Goal: Task Accomplishment & Management: Complete application form

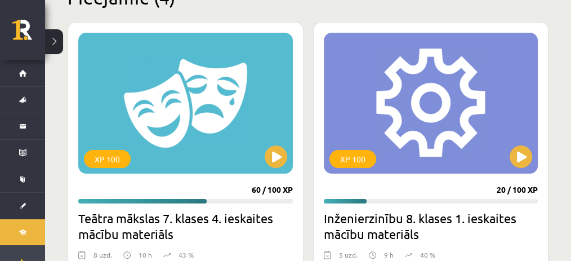
scroll to position [218, 0]
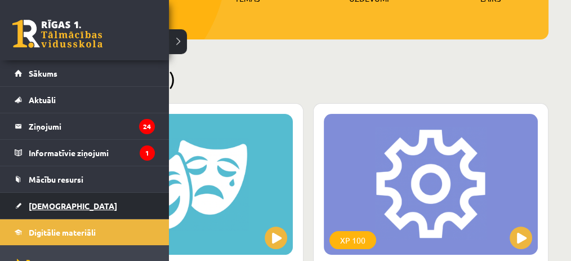
click at [37, 198] on link "[DEMOGRAPHIC_DATA]" at bounding box center [85, 206] width 140 height 26
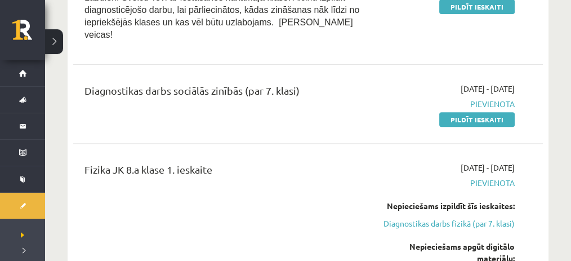
scroll to position [429, 0]
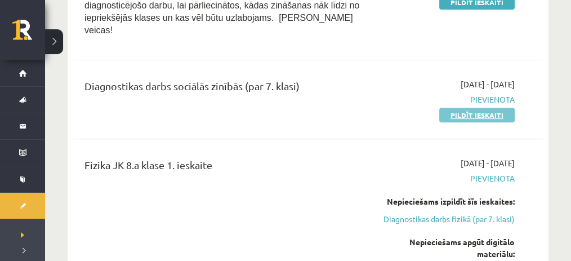
click at [480, 108] on link "Pildīt ieskaiti" at bounding box center [476, 115] width 75 height 15
click at [449, 108] on link "Pildīt ieskaiti" at bounding box center [476, 115] width 75 height 15
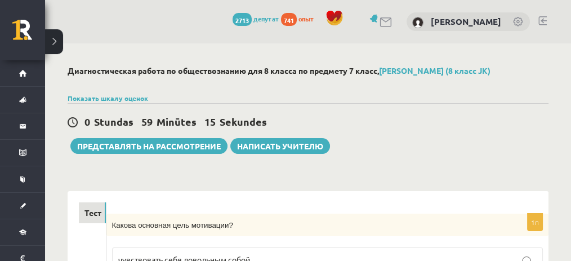
click at [424, 137] on div "0 Stundas 59 Minūtes 15 Sekundes Тест сохранен! Представлять на рассмотрение На…" at bounding box center [308, 128] width 481 height 51
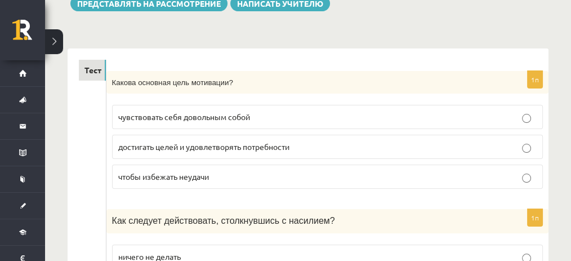
scroll to position [143, 0]
click at [188, 146] on font "достигать целей и удовлетворять потребности" at bounding box center [203, 146] width 171 height 10
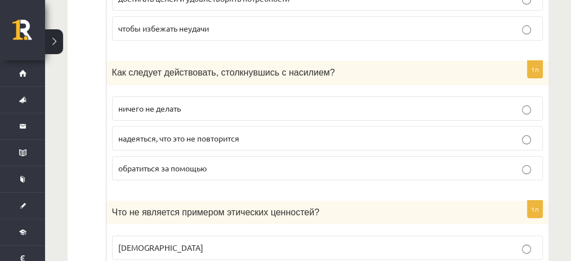
scroll to position [295, 0]
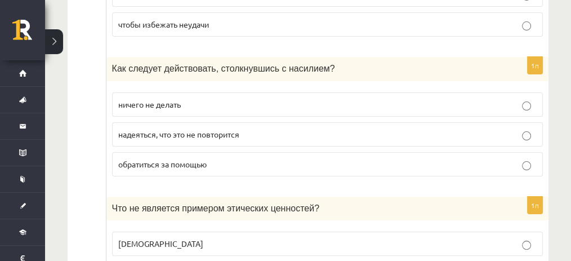
click at [166, 159] on font "обратиться за помощью" at bounding box center [162, 164] width 88 height 10
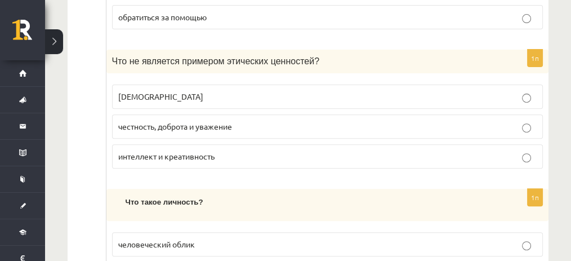
scroll to position [442, 0]
click at [220, 154] on p "интеллект и креативность" at bounding box center [327, 156] width 419 height 12
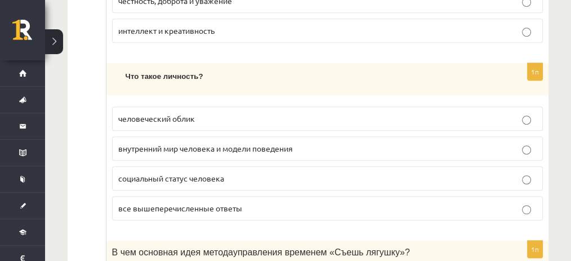
scroll to position [568, 0]
click at [206, 203] on p "все вышеперечисленные ответы" at bounding box center [327, 208] width 419 height 12
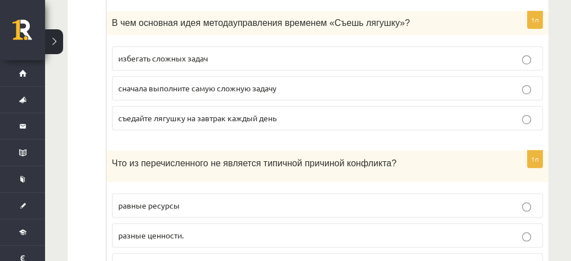
scroll to position [798, 0]
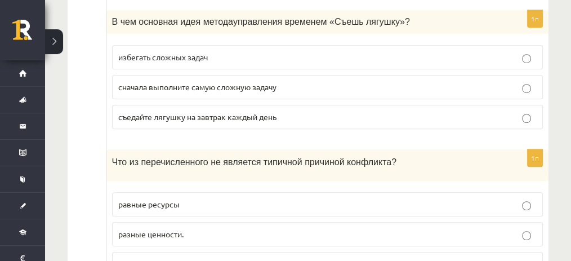
click at [284, 91] on fieldset "избегать сложных задач сначала выполните самую сложную задачу съедайте лягушку …" at bounding box center [327, 85] width 431 height 93
click at [286, 87] on label "сначала выполните самую сложную задачу" at bounding box center [327, 87] width 431 height 24
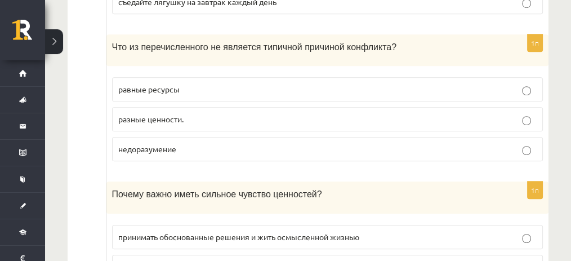
scroll to position [912, 0]
click at [300, 83] on p "равные ресурсы" at bounding box center [327, 89] width 419 height 12
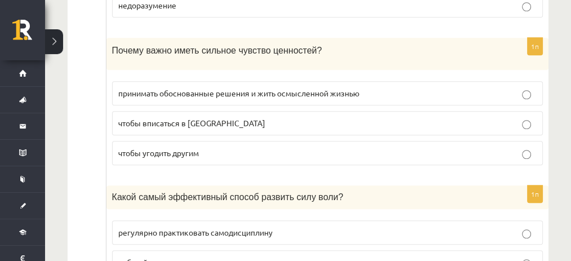
scroll to position [1057, 0]
click at [161, 87] on font "принимать обоснованные решения и жить осмысленной жизнью" at bounding box center [238, 92] width 241 height 10
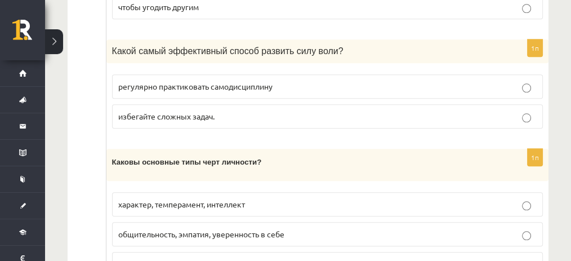
scroll to position [1205, 0]
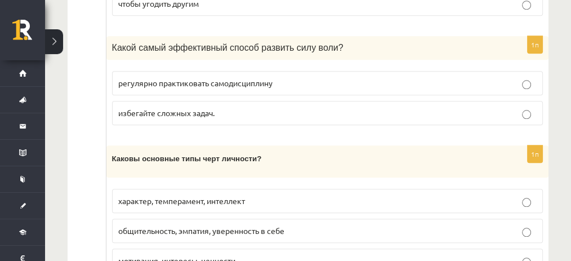
click at [157, 77] on p "регулярно практиковать самодисциплину" at bounding box center [327, 83] width 419 height 12
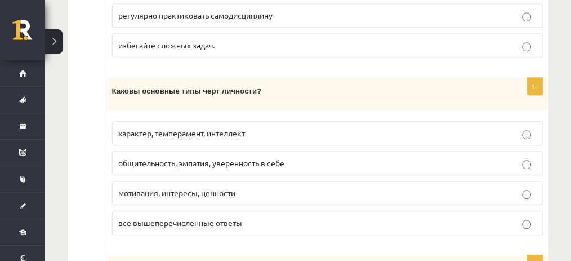
scroll to position [1317, 0]
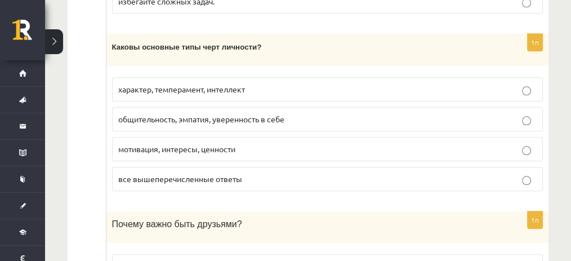
click at [154, 173] on font "все вышеперечисленные ответы" at bounding box center [180, 178] width 124 height 10
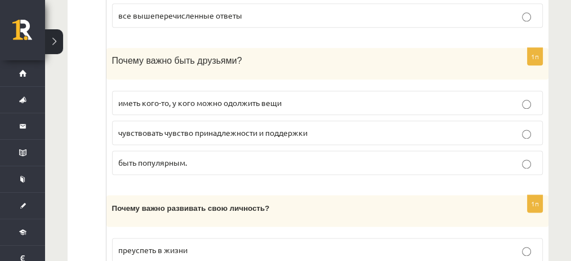
scroll to position [1481, 0]
click at [143, 123] on fieldset "иметь кого-то, у кого можно одолжить вещи чувствовать чувство принадлежности и …" at bounding box center [327, 130] width 431 height 93
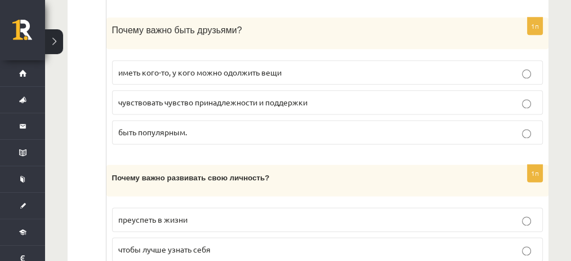
scroll to position [1511, 0]
click at [145, 90] on label "чувствовать чувство принадлежности и поддержки" at bounding box center [327, 102] width 431 height 24
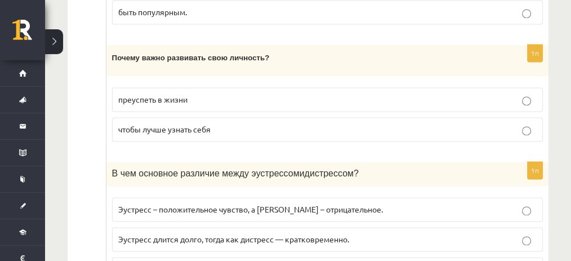
scroll to position [1631, 0]
click at [148, 123] on font "чтобы лучше узнать себя" at bounding box center [164, 128] width 92 height 10
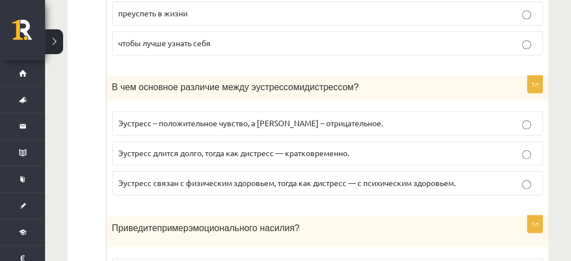
scroll to position [1745, 0]
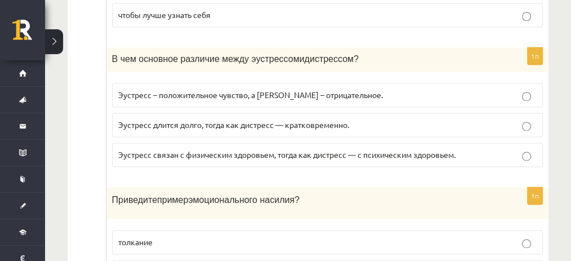
click at [161, 83] on label "Эустресс – положительное чувство, а дистресс – отрицательное." at bounding box center [327, 95] width 431 height 24
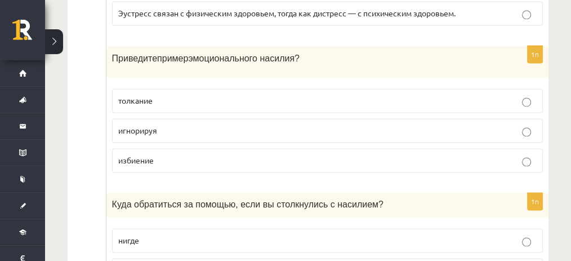
scroll to position [1886, 0]
click at [135, 119] on label "игнорируя" at bounding box center [327, 131] width 431 height 24
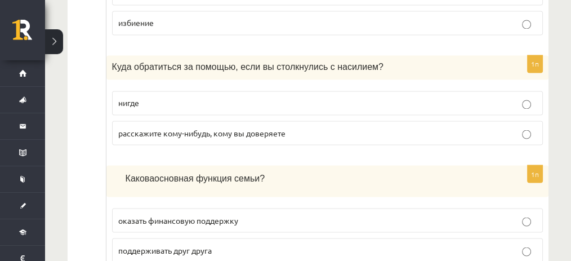
scroll to position [2024, 0]
click at [128, 127] on font "расскажите кому-нибудь, кому вы доверяете" at bounding box center [201, 132] width 167 height 10
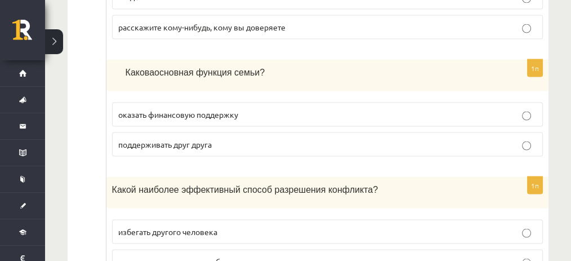
scroll to position [2132, 0]
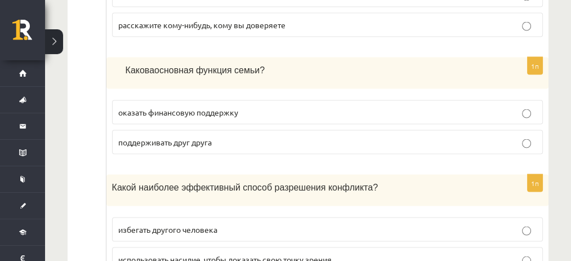
click at [169, 136] on font "поддерживать друг друга" at bounding box center [165, 141] width 94 height 10
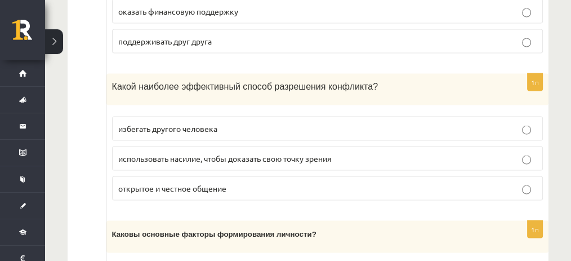
scroll to position [2233, 0]
click at [159, 122] on p "избегать другого человека" at bounding box center [327, 128] width 419 height 12
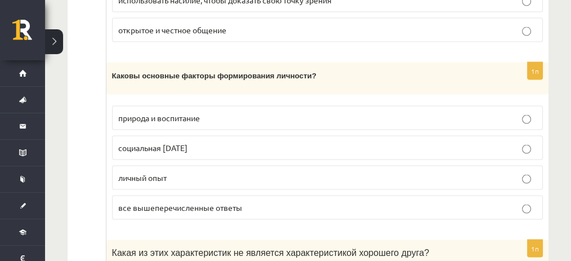
scroll to position [2397, 0]
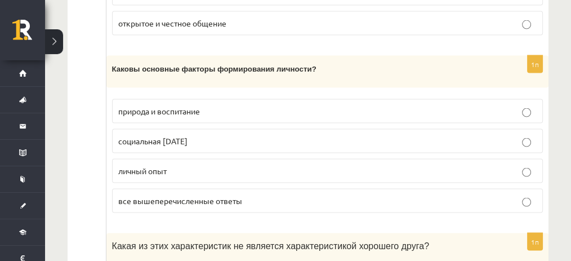
click at [146, 136] on font "социальная среда" at bounding box center [152, 141] width 69 height 10
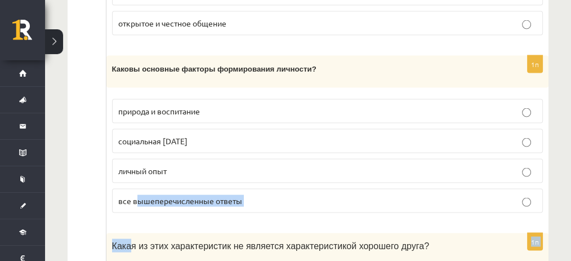
drag, startPoint x: 139, startPoint y: 171, endPoint x: 130, endPoint y: 192, distance: 22.0
click at [143, 195] on font "все вышеперечисленные ответы" at bounding box center [180, 200] width 124 height 10
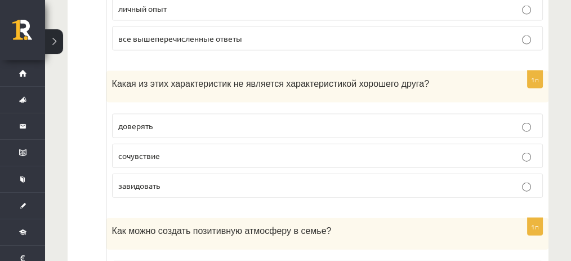
scroll to position [2562, 0]
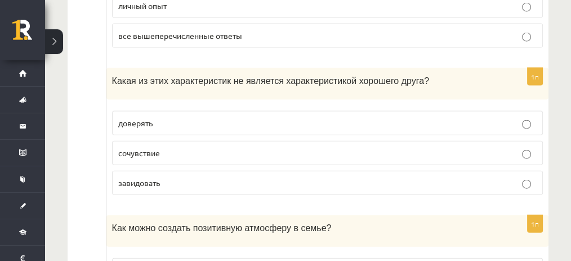
click at [187, 177] on p "завидовать" at bounding box center [327, 183] width 419 height 12
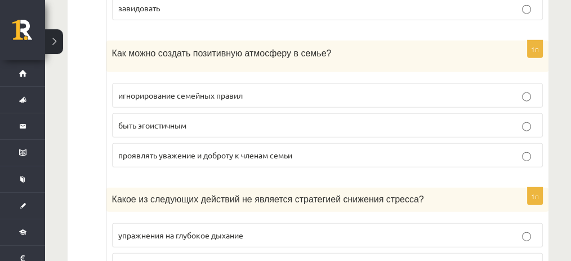
scroll to position [2737, 0]
click at [155, 149] on font "проявлять уважение и доброту к членам семьи" at bounding box center [205, 154] width 174 height 10
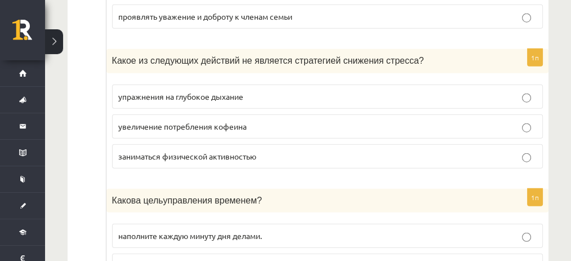
scroll to position [2877, 0]
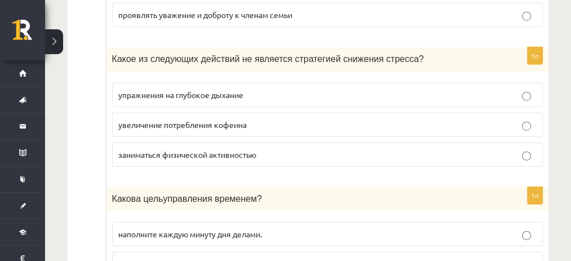
click at [162, 119] on font "увеличение потребления кофеина" at bounding box center [182, 124] width 128 height 10
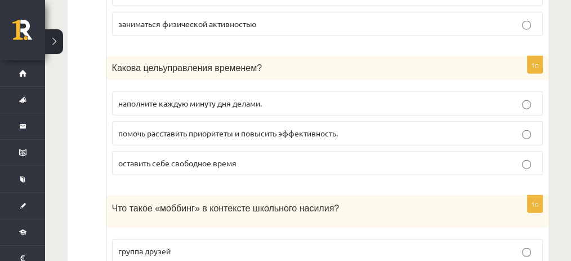
scroll to position [3019, 0]
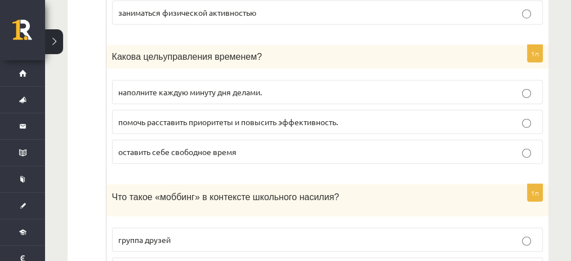
click at [136, 117] on font "помочь расставить приоритеты и повысить эффективность." at bounding box center [228, 122] width 220 height 10
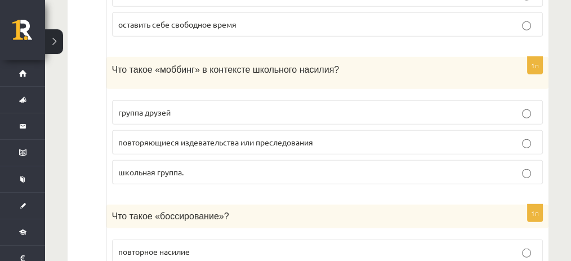
scroll to position [3146, 0]
click at [157, 137] on font "повторяющиеся издевательства или преследования" at bounding box center [215, 142] width 195 height 10
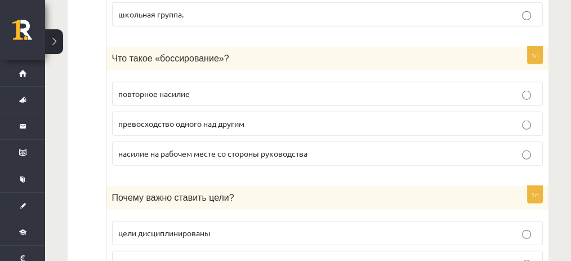
scroll to position [3305, 0]
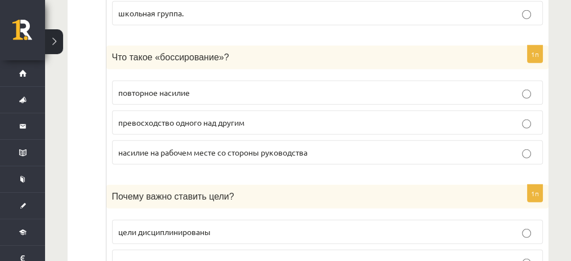
click at [181, 146] on p "насилие на рабочем месте со стороны руководства" at bounding box center [327, 152] width 419 height 12
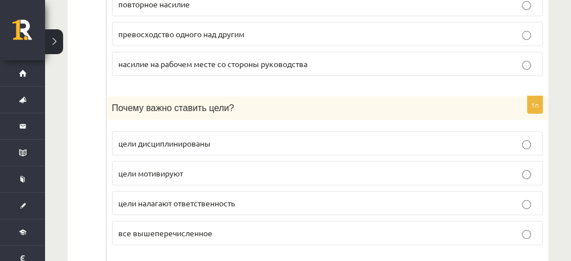
scroll to position [3394, 0]
click at [188, 220] on label "все вышеперечисленное" at bounding box center [327, 232] width 431 height 24
click at [131, 167] on font "цели мотивируют" at bounding box center [150, 172] width 65 height 10
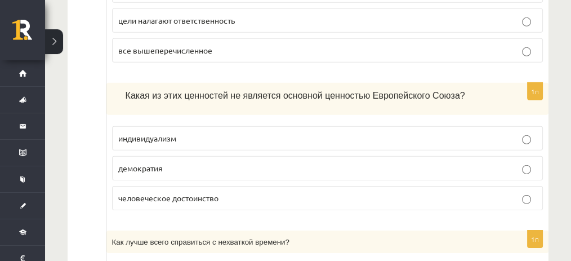
scroll to position [3576, 0]
click at [233, 162] on p "демократия" at bounding box center [327, 168] width 419 height 12
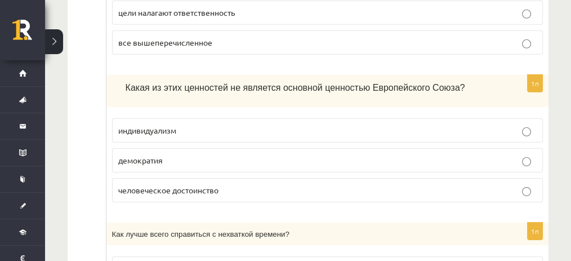
scroll to position [3585, 0]
click at [226, 124] on p "индивидуализм" at bounding box center [327, 130] width 419 height 12
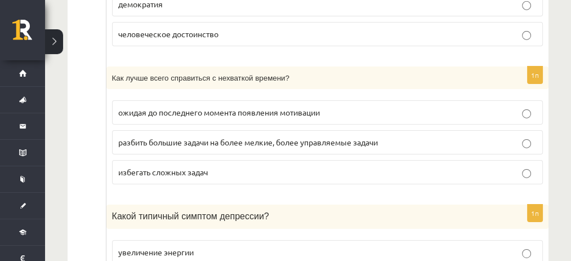
scroll to position [3740, 0]
click at [252, 137] on p "разбить большие задачи на более мелкие, более управляемые задачи" at bounding box center [327, 143] width 419 height 12
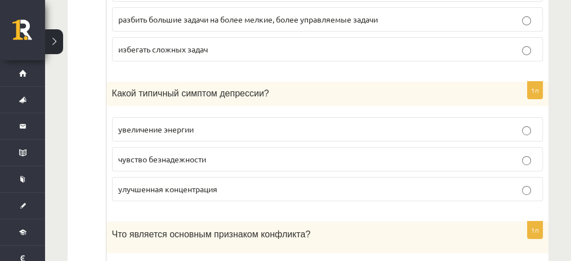
scroll to position [3866, 0]
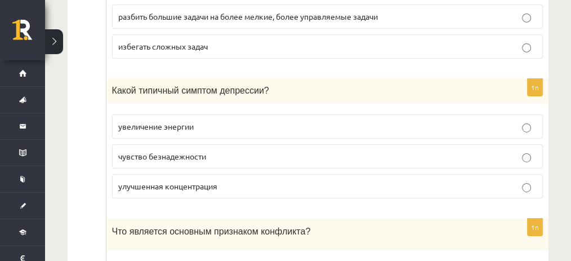
click at [141, 151] on font "чувство безнадежности" at bounding box center [162, 156] width 88 height 10
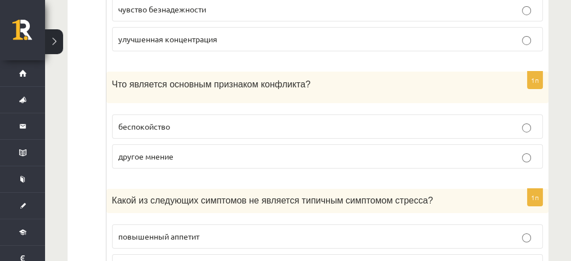
scroll to position [4014, 0]
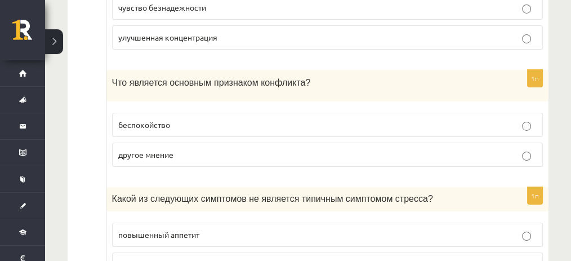
click at [141, 149] on p "другое мнение" at bounding box center [327, 155] width 419 height 12
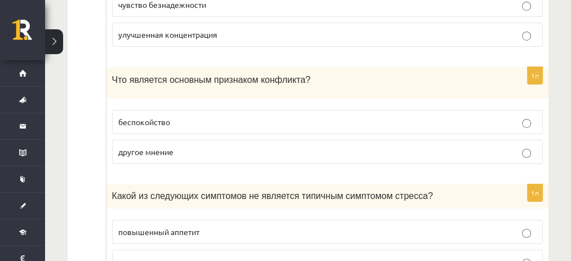
scroll to position [4017, 0]
click at [140, 117] on font "беспокойство" at bounding box center [144, 122] width 52 height 10
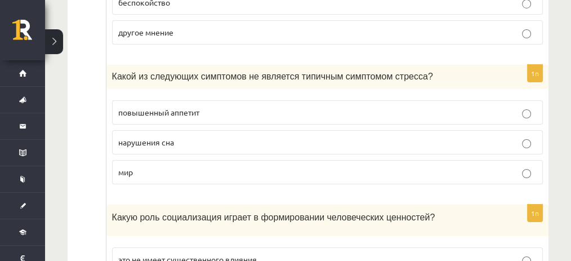
scroll to position [4138, 0]
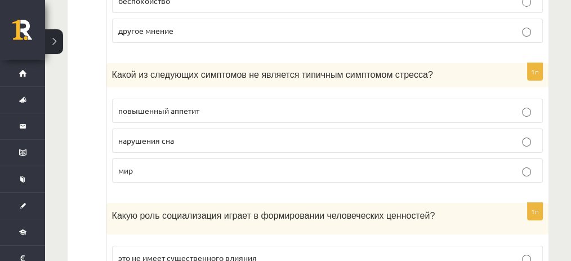
click at [152, 135] on font "нарушения сна" at bounding box center [146, 140] width 56 height 10
click at [145, 105] on p "повышенный аппетит" at bounding box center [327, 111] width 419 height 12
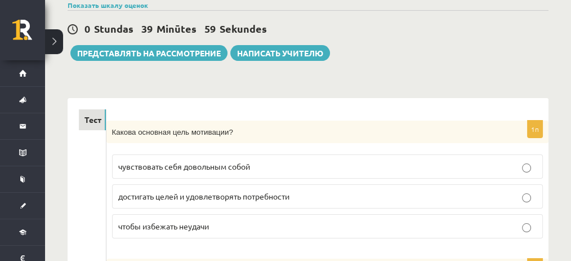
scroll to position [0, 0]
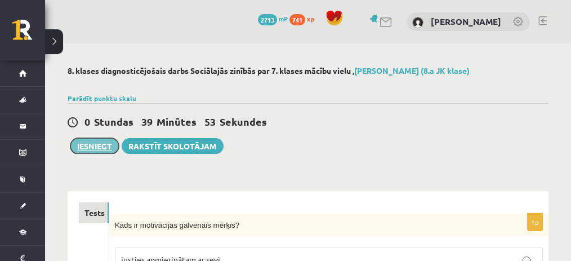
click at [101, 148] on button "Iesniegt" at bounding box center [94, 146] width 48 height 16
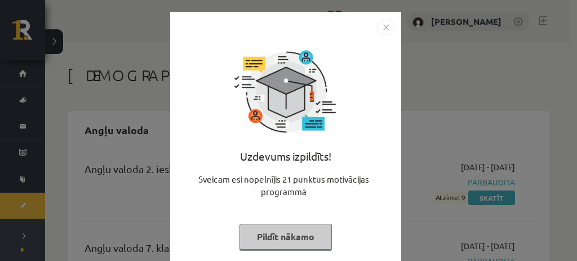
click at [382, 33] on img "Close" at bounding box center [385, 27] width 17 height 17
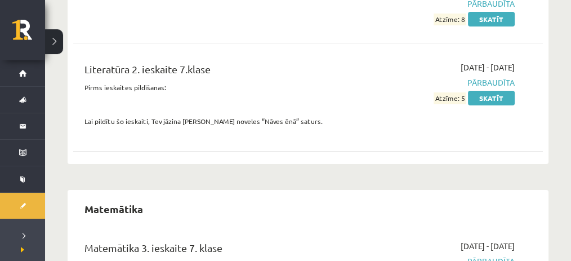
scroll to position [4097, 0]
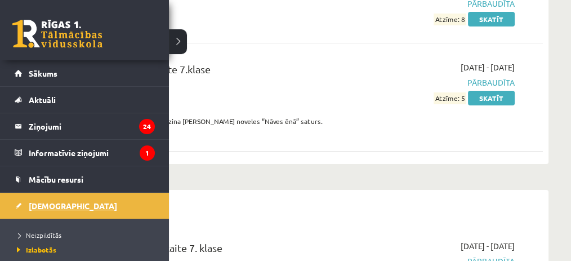
click at [39, 206] on span "[DEMOGRAPHIC_DATA]" at bounding box center [73, 206] width 88 height 10
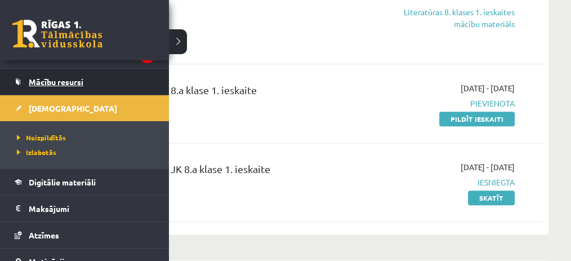
scroll to position [105, 0]
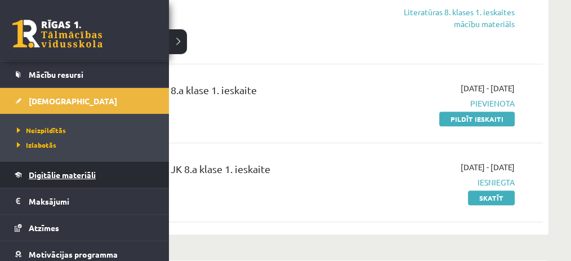
click at [71, 170] on span "Digitālie materiāli" at bounding box center [62, 175] width 67 height 10
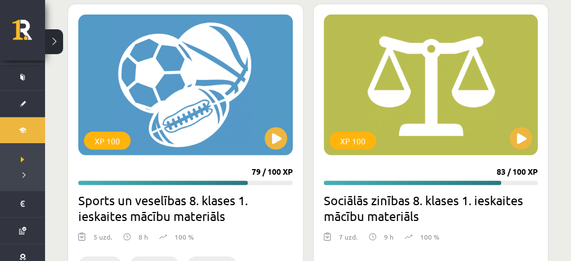
scroll to position [2004, 0]
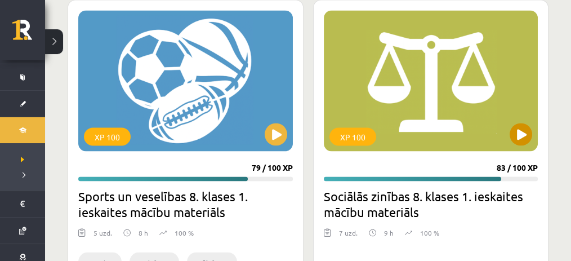
click at [533, 142] on div "XP 100" at bounding box center [431, 80] width 215 height 141
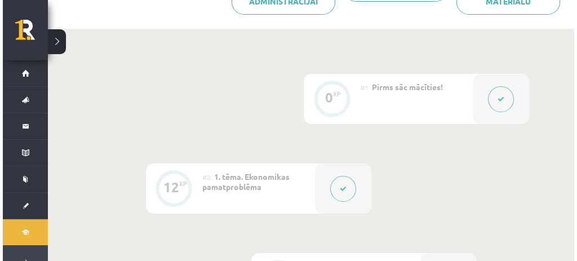
scroll to position [242, 0]
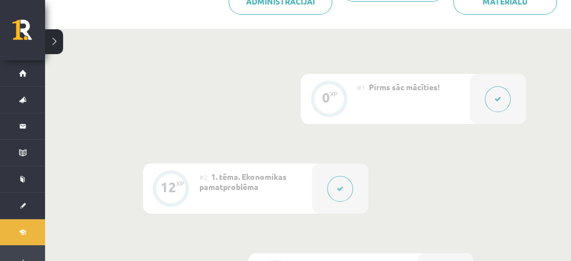
click at [337, 194] on button at bounding box center [340, 189] width 26 height 26
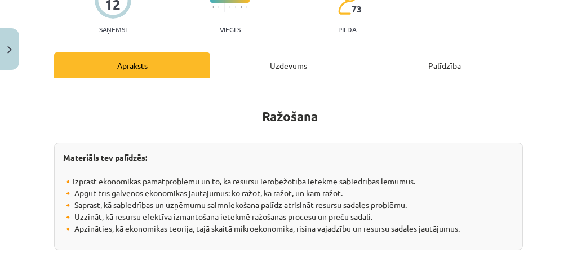
scroll to position [126, 0]
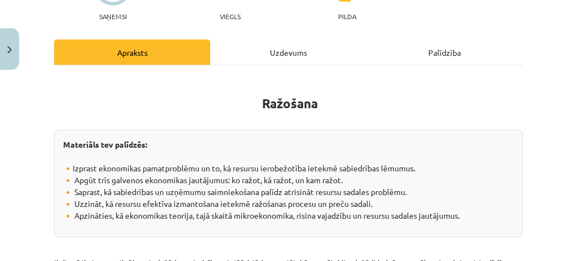
click at [293, 57] on div "Uzdevums" at bounding box center [288, 51] width 156 height 25
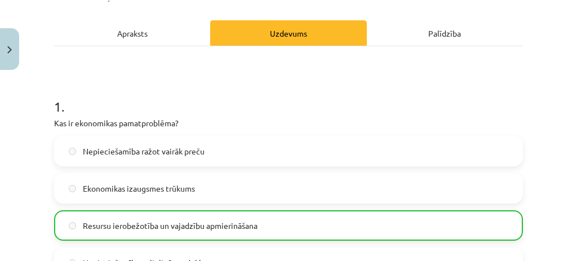
scroll to position [48, 0]
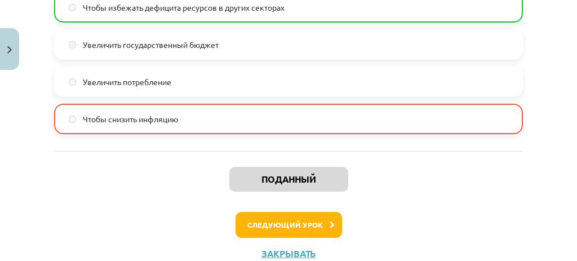
scroll to position [1177, 0]
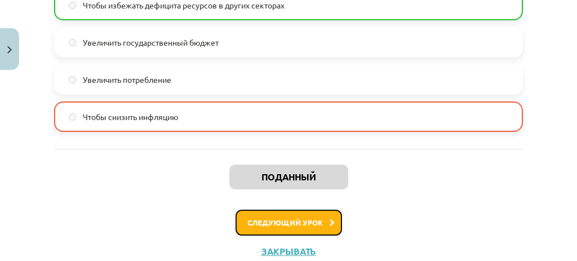
click at [295, 221] on font "Следующий урок" at bounding box center [284, 222] width 75 height 10
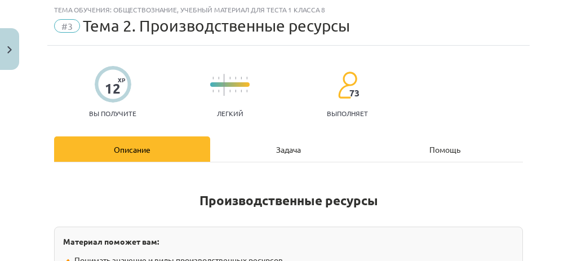
scroll to position [29, 0]
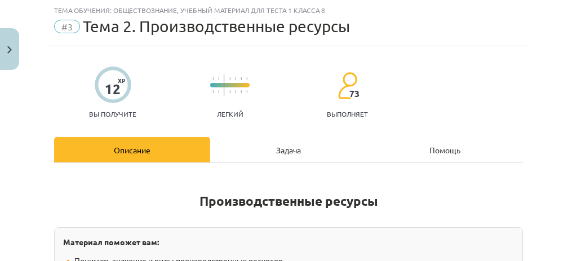
click at [264, 150] on div "Задача" at bounding box center [288, 149] width 156 height 25
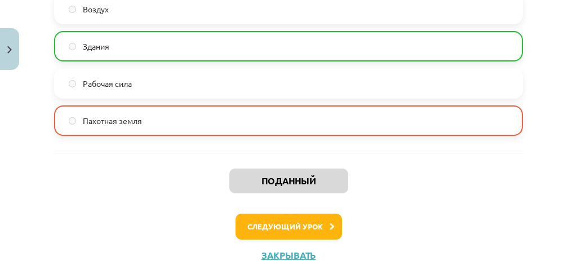
scroll to position [1212, 0]
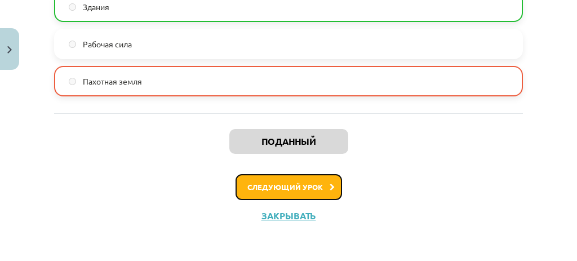
click at [267, 189] on font "Следующий урок" at bounding box center [284, 187] width 75 height 10
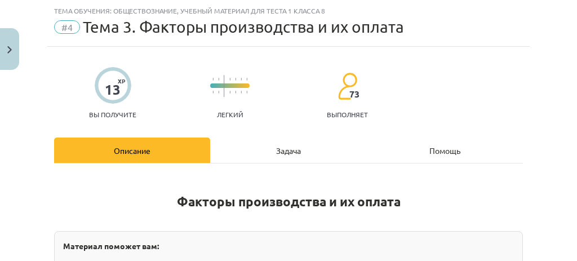
scroll to position [28, 0]
click at [240, 139] on div "Задача" at bounding box center [288, 149] width 156 height 25
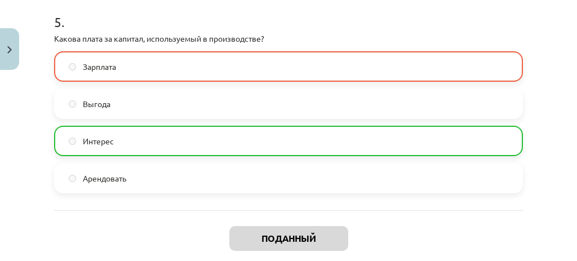
scroll to position [1212, 0]
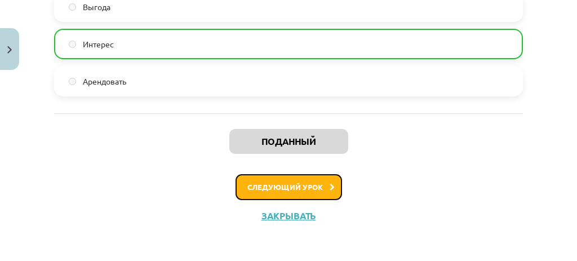
click at [249, 182] on font "Следующий урок" at bounding box center [284, 187] width 75 height 10
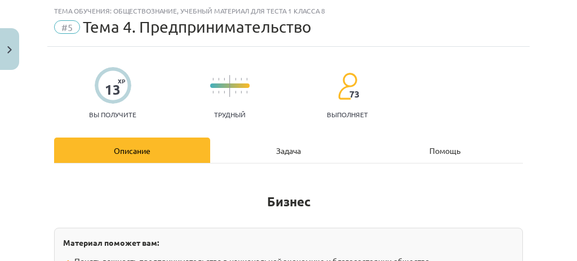
scroll to position [28, 0]
click at [255, 147] on div "Задача" at bounding box center [288, 149] width 156 height 25
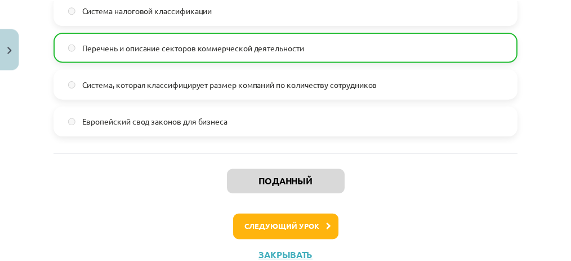
scroll to position [1212, 0]
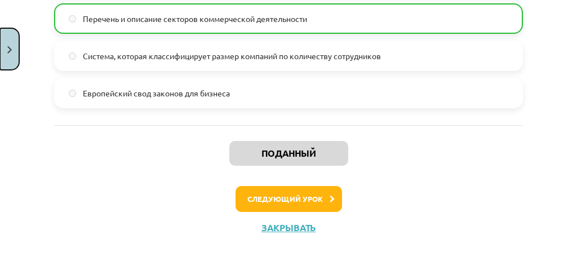
click at [3, 29] on button "Закрывать" at bounding box center [9, 49] width 19 height 42
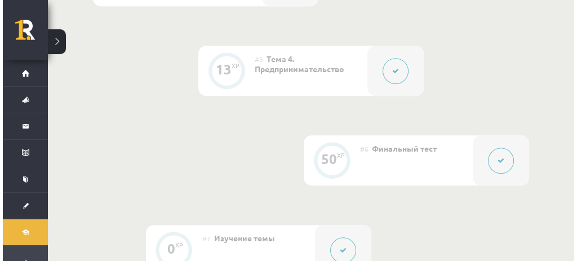
scroll to position [642, 0]
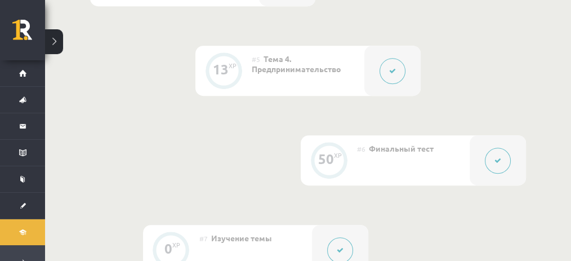
click at [493, 165] on button at bounding box center [498, 161] width 26 height 26
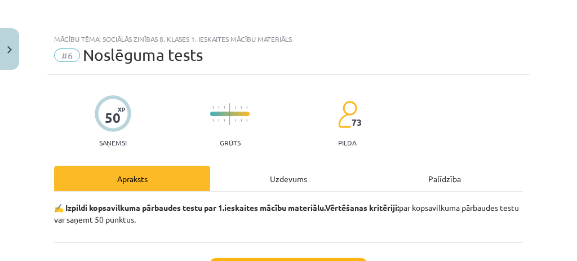
click at [304, 168] on div "Uzdevums" at bounding box center [288, 178] width 156 height 25
select select "**********"
select select "*********"
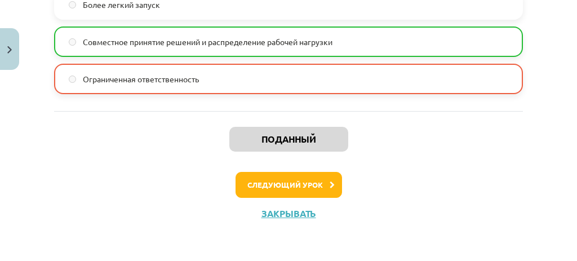
scroll to position [3661, 0]
click at [0, 42] on button "Закрывать" at bounding box center [9, 49] width 19 height 42
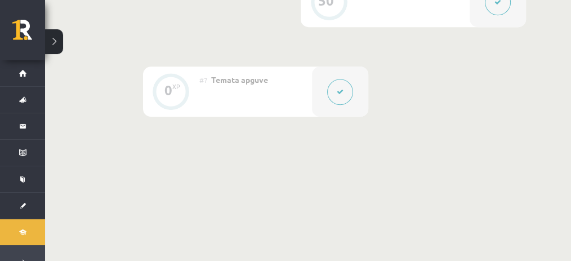
scroll to position [773, 0]
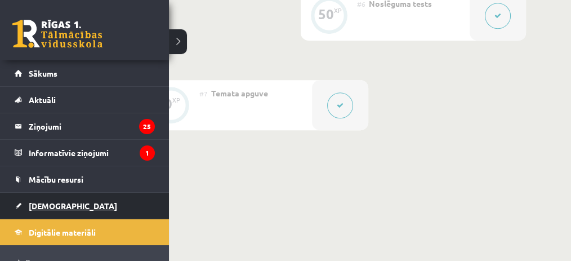
click at [43, 208] on link "[DEMOGRAPHIC_DATA]" at bounding box center [85, 206] width 140 height 26
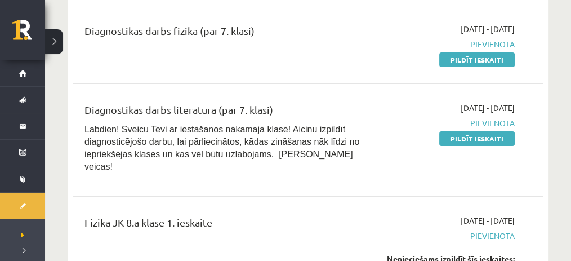
scroll to position [298, 0]
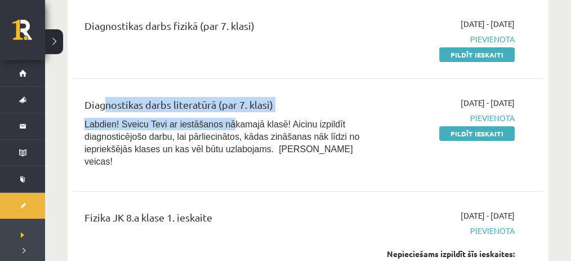
drag, startPoint x: 99, startPoint y: 101, endPoint x: 217, endPoint y: 117, distance: 119.9
click at [217, 117] on div "Diagnostikas darbs literatūrā (par 7. klasi) Labdien! Sveicu Tevi ar iestāšanos…" at bounding box center [225, 135] width 298 height 77
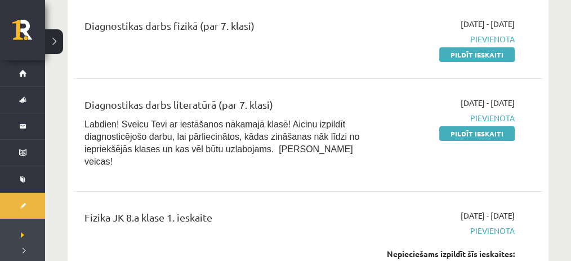
click at [336, 139] on p "Labdien! Sveicu Tevi ar iestāšanos nākamajā klasē! Aicinu izpildīt diagnosticēj…" at bounding box center [224, 143] width 281 height 50
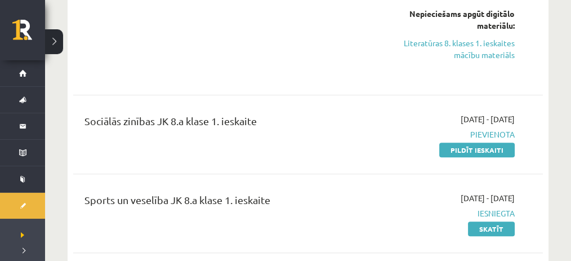
scroll to position [922, 0]
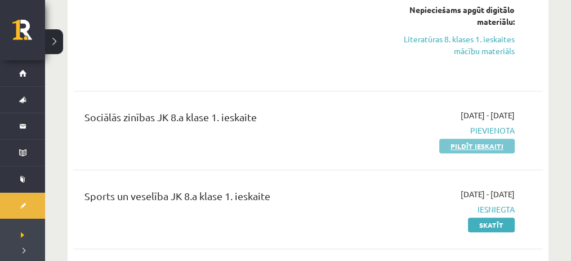
click at [450, 143] on link "Pildīt ieskaiti" at bounding box center [476, 146] width 75 height 15
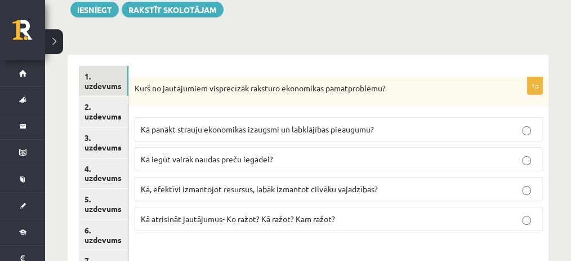
scroll to position [190, 0]
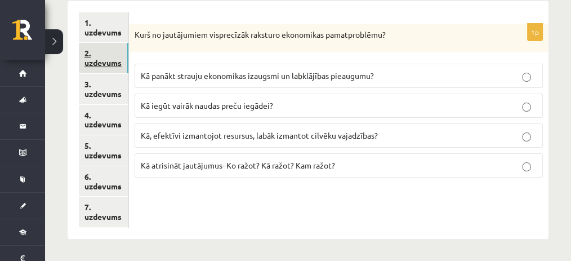
click at [99, 50] on link "2. uzdevums" at bounding box center [104, 58] width 50 height 30
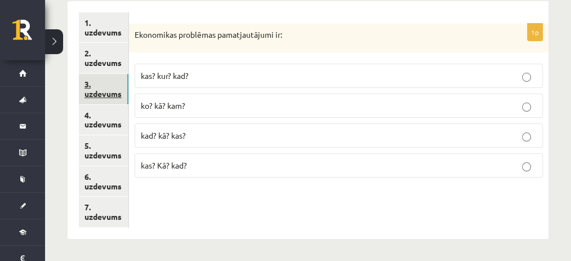
click at [101, 86] on link "3. uzdevums" at bounding box center [104, 89] width 50 height 30
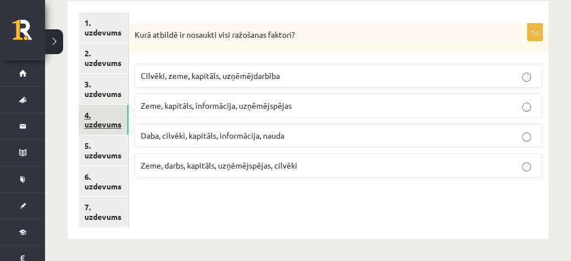
click at [103, 110] on link "4. uzdevums" at bounding box center [104, 120] width 50 height 30
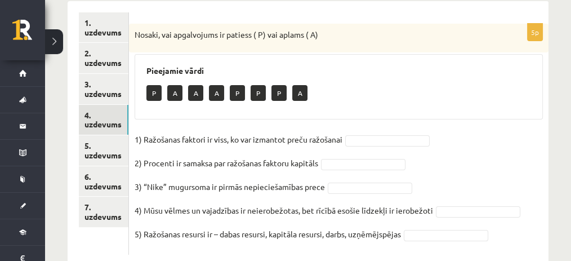
scroll to position [216, 0]
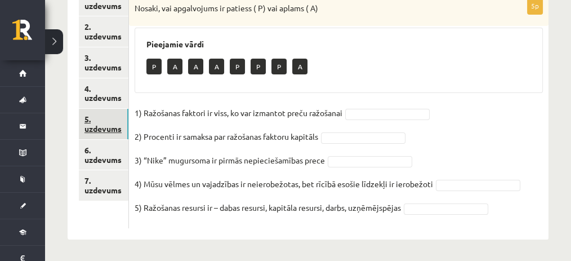
click at [107, 126] on link "5. uzdevums" at bounding box center [104, 124] width 50 height 30
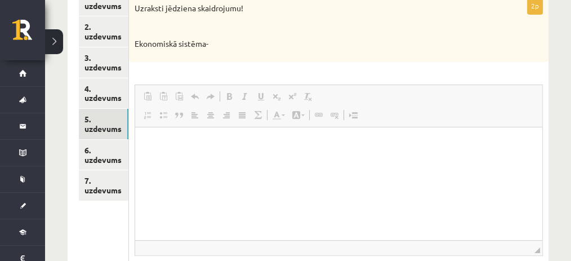
scroll to position [0, 0]
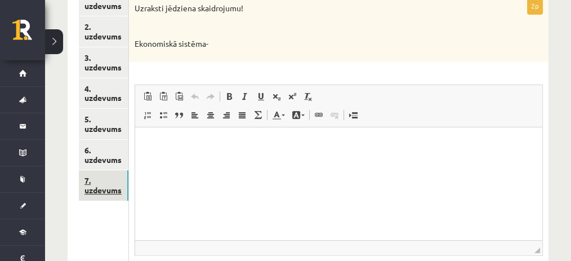
click at [105, 174] on link "7. uzdevums" at bounding box center [104, 185] width 50 height 30
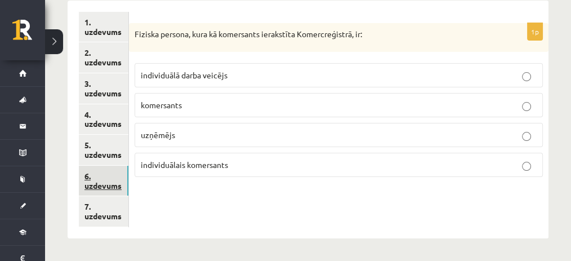
click at [92, 170] on link "6. uzdevums" at bounding box center [104, 181] width 50 height 30
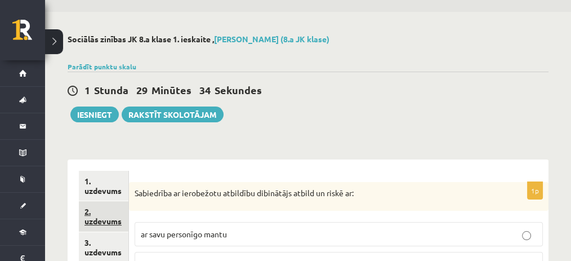
scroll to position [33, 0]
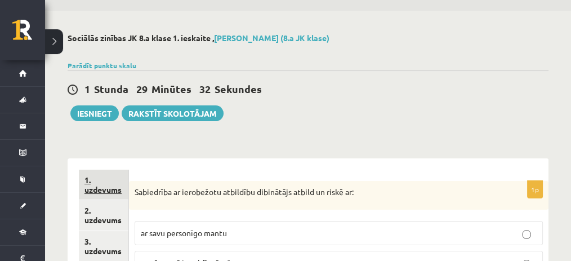
click at [114, 186] on link "1. uzdevums" at bounding box center [104, 185] width 50 height 30
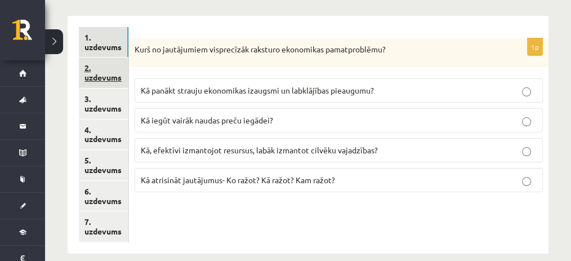
scroll to position [184, 0]
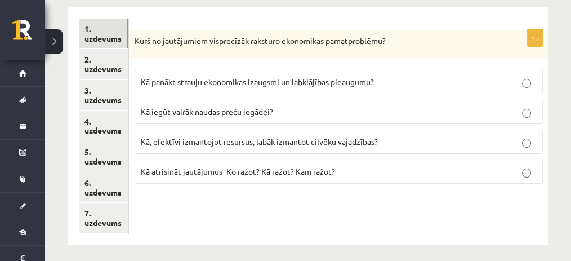
click at [197, 177] on label "Kā atrisināt jautājumus- Ko ražot? Kā ražot? Kam ražot?" at bounding box center [339, 171] width 408 height 24
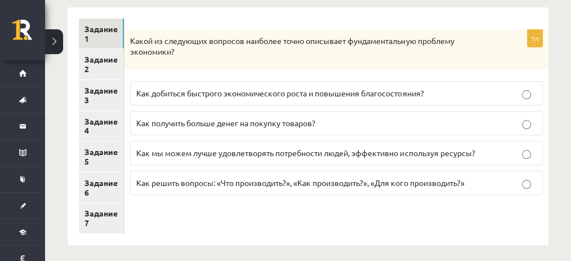
click at [362, 226] on div "1п Какой из следующих вопросов наиболее точно описывает фундаментальную проблем…" at bounding box center [336, 126] width 424 height 238
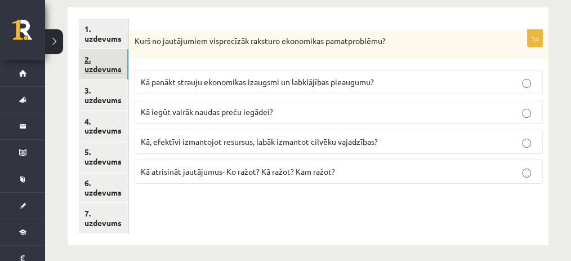
click at [97, 53] on link "2. uzdevums" at bounding box center [104, 64] width 50 height 30
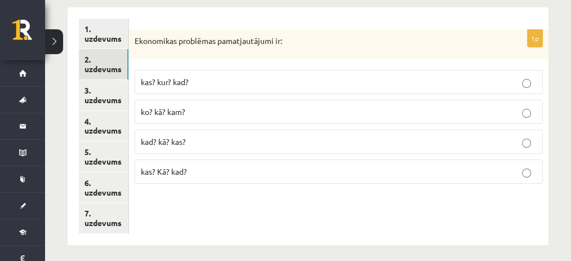
click at [172, 114] on span "ko? kā? kam?" at bounding box center [163, 111] width 44 height 10
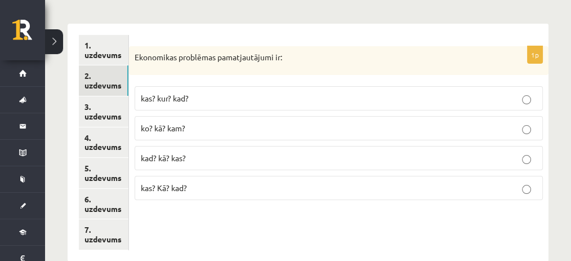
scroll to position [168, 0]
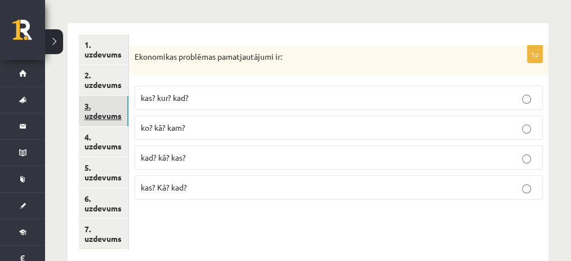
click at [109, 108] on link "3. uzdevums" at bounding box center [104, 111] width 50 height 30
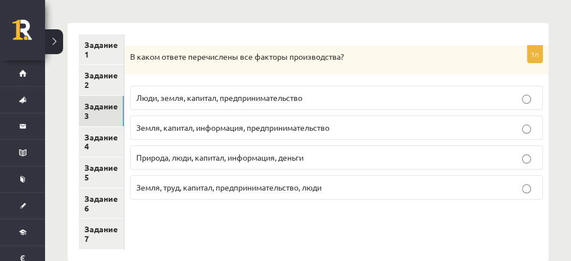
click at [312, 17] on div "********* ********* ********* ********* ********* ********* ********* Задание 1…" at bounding box center [308, 136] width 481 height 249
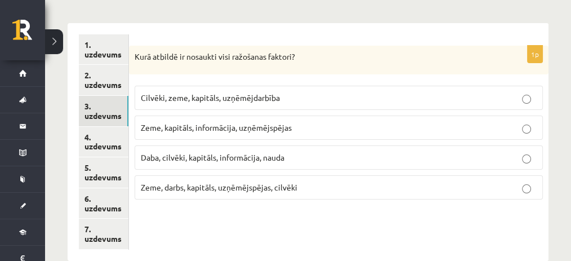
click at [284, 23] on div "1p Kurā atbildē ir nosaukti visi ražošanas faktori? Cilvēki, zeme, kapitāls, uz…" at bounding box center [339, 142] width 420 height 238
click at [278, 99] on span "Cilvēki, zeme, kapitāls, uzņēmējdarbība" at bounding box center [210, 97] width 139 height 10
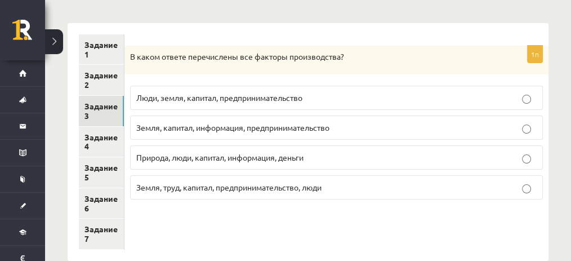
click at [210, 32] on div "1п В каком ответе перечислены все факторы производства? Люди, земля, капитал, п…" at bounding box center [336, 142] width 424 height 238
click at [512, 5] on div "Обществознание ЮК 8 класс 1 тест, [PERSON_NAME] (8 класс ЮК) Показать шкалу оце…" at bounding box center [308, 80] width 526 height 408
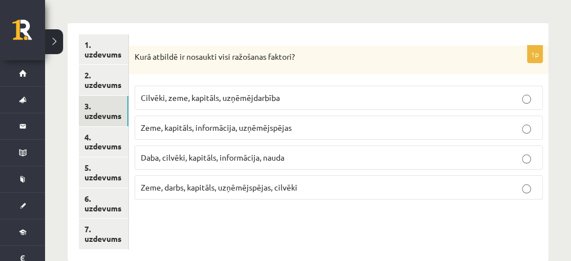
click at [323, 39] on form "1p Kurā atbildē ir nosaukti visi ražošanas faktori? Cilvēki, zeme, kapitāls, uz…" at bounding box center [338, 121] width 397 height 175
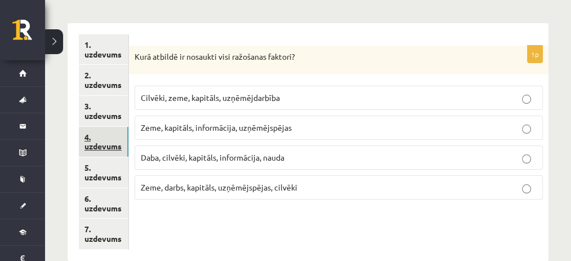
click at [118, 154] on link "4. uzdevums" at bounding box center [104, 142] width 50 height 30
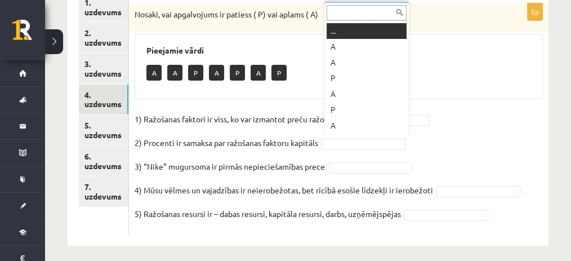
scroll to position [14, 0]
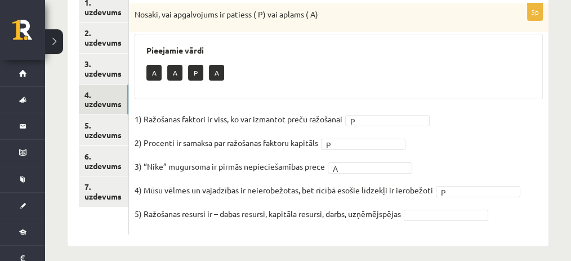
click at [458, 207] on fieldset "1) Ražošanas faktori ir viss, ko var izmantot preču ražošanai P * 2) Procenti i…" at bounding box center [339, 169] width 408 height 118
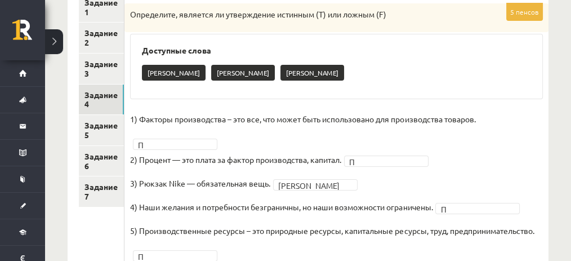
click at [369, 42] on div "Доступные слова А А А" at bounding box center [336, 66] width 413 height 65
click at [366, 57] on div "Доступные слова А А А" at bounding box center [336, 66] width 413 height 65
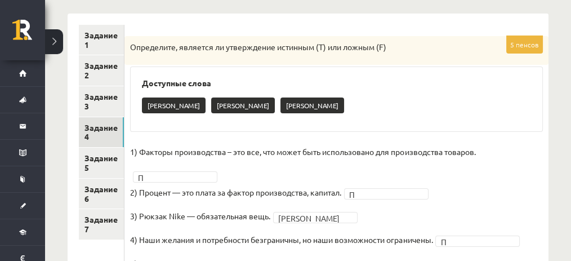
scroll to position [177, 0]
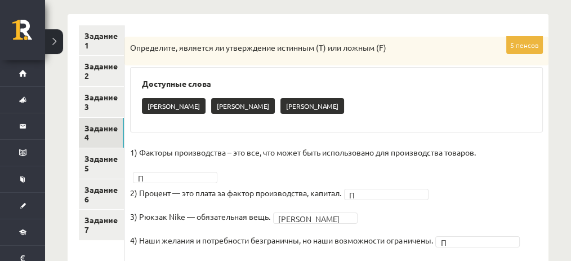
click at [444, 47] on p "Определите, является ли утверждение истинным (T) или ложным (F)" at bounding box center [308, 47] width 357 height 11
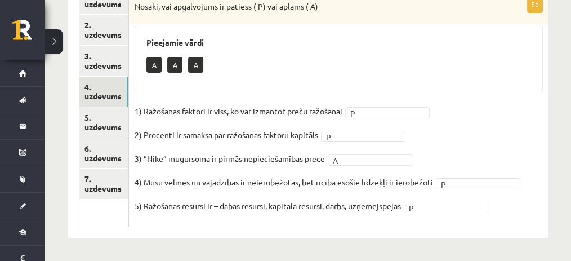
scroll to position [217, 0]
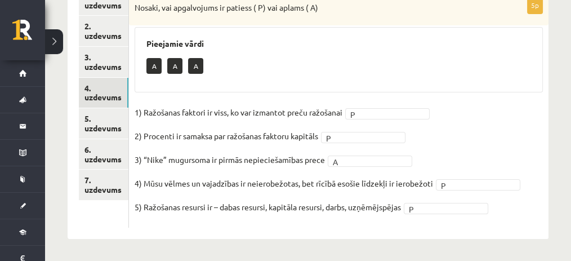
click at [462, 68] on div "A A A" at bounding box center [338, 67] width 385 height 26
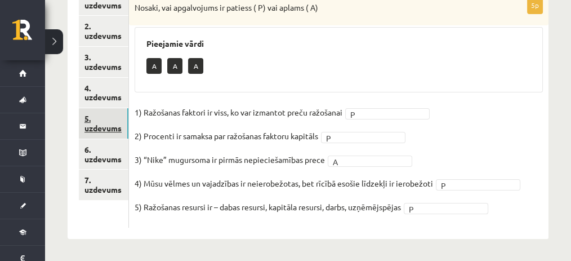
click at [96, 133] on link "5. uzdevums" at bounding box center [104, 123] width 50 height 30
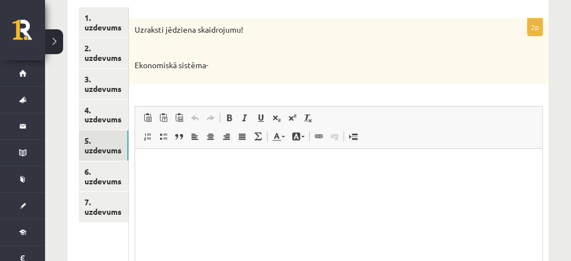
scroll to position [194, 0]
click at [255, 183] on html at bounding box center [338, 166] width 407 height 34
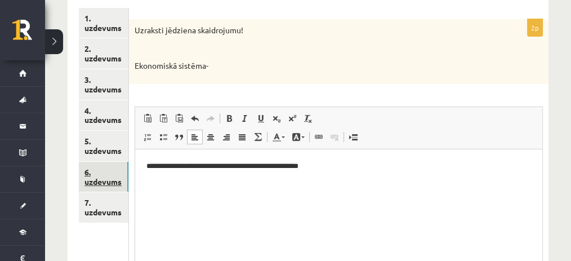
click at [107, 186] on link "6. uzdevums" at bounding box center [104, 177] width 50 height 30
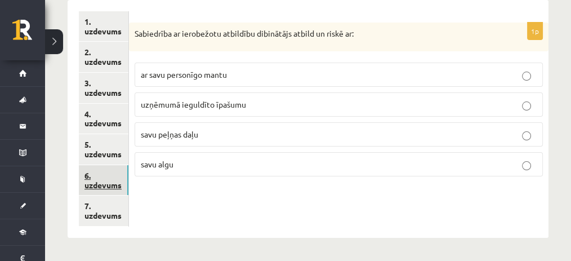
scroll to position [190, 0]
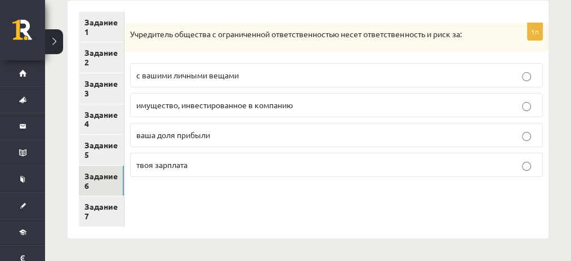
click at [308, 15] on form "1п Учредитель общества с ограниченной ответственностью несет ответственность и …" at bounding box center [337, 99] width 402 height 175
click at [158, 109] on p "имущество, инвестированное в компанию" at bounding box center [336, 105] width 400 height 12
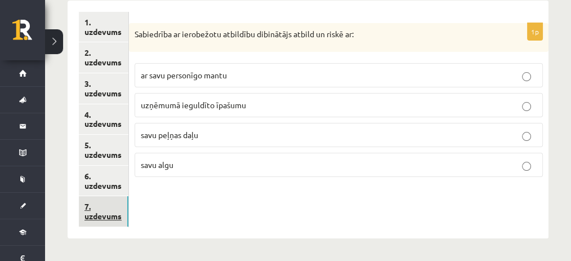
click at [119, 207] on link "7. uzdevums" at bounding box center [104, 211] width 50 height 30
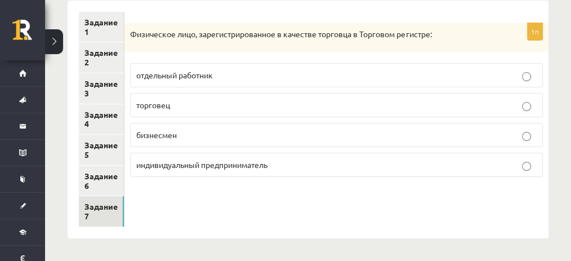
click at [286, 12] on form "1п Физическое лицо, зарегистрированное в качестве торговца в Торговом регистре:…" at bounding box center [337, 99] width 402 height 175
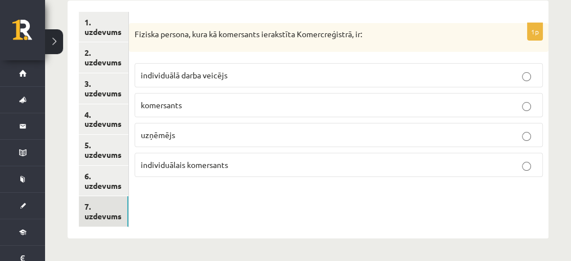
click at [329, 23] on div "Fiziska persona, kura kā komersants ierakstīta Komercreģistrā, ir:" at bounding box center [339, 37] width 420 height 29
click at [393, 159] on p "individuālais komersants" at bounding box center [339, 165] width 396 height 12
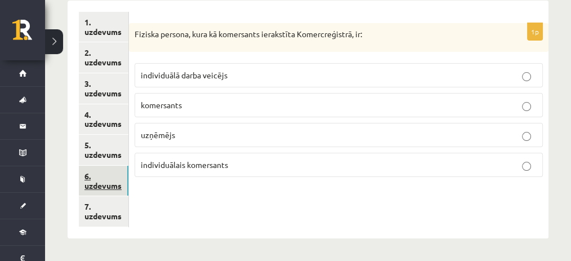
click at [113, 177] on link "6. uzdevums" at bounding box center [104, 181] width 50 height 30
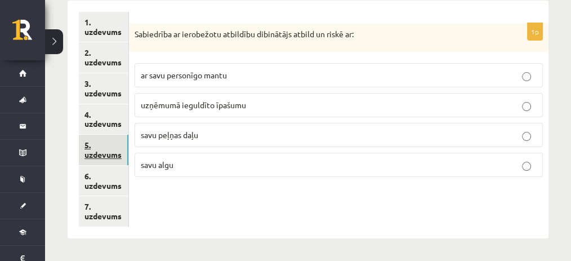
click at [116, 148] on link "5. uzdevums" at bounding box center [104, 150] width 50 height 30
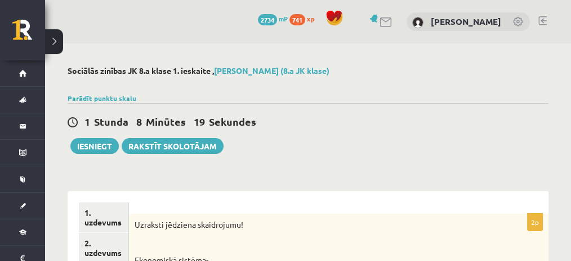
scroll to position [132, 0]
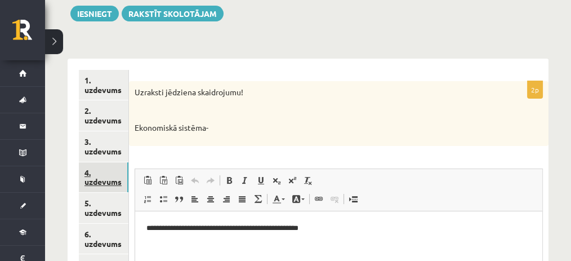
click at [113, 170] on link "4. uzdevums" at bounding box center [104, 177] width 50 height 30
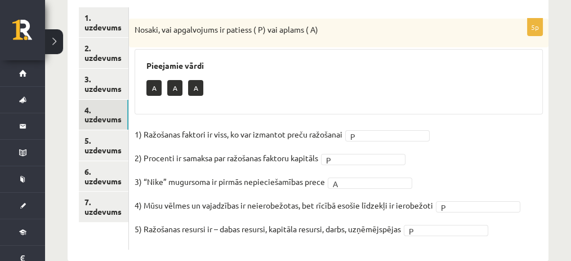
scroll to position [194, 0]
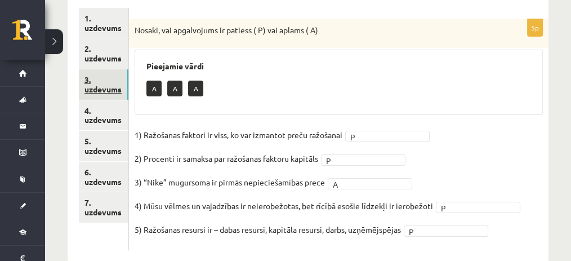
click at [110, 90] on link "3. uzdevums" at bounding box center [104, 84] width 50 height 30
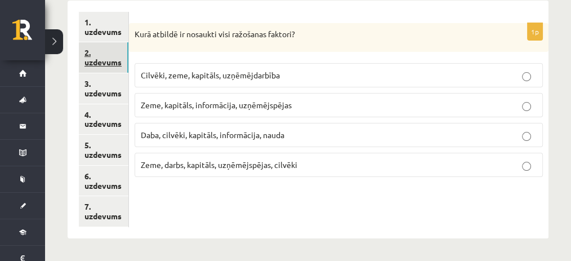
click at [113, 66] on link "2. uzdevums" at bounding box center [104, 57] width 50 height 30
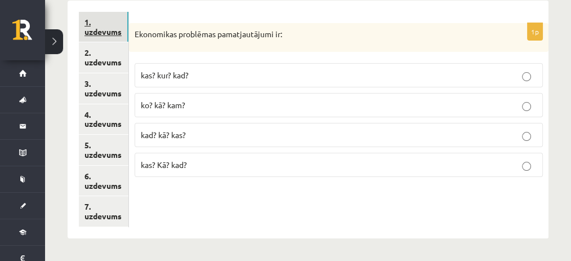
click at [115, 24] on link "1. uzdevums" at bounding box center [104, 27] width 50 height 30
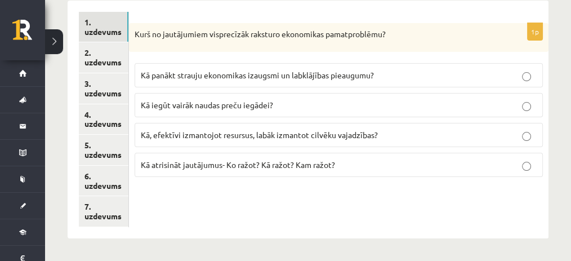
scroll to position [0, 0]
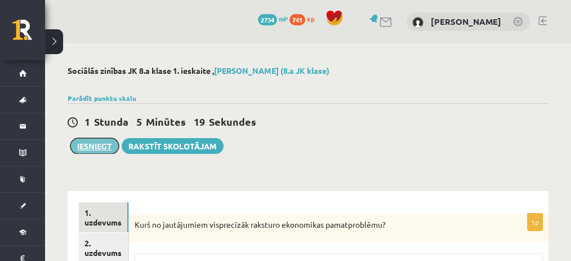
click at [108, 144] on button "Iesniegt" at bounding box center [94, 146] width 48 height 16
